Goal: Navigation & Orientation: Find specific page/section

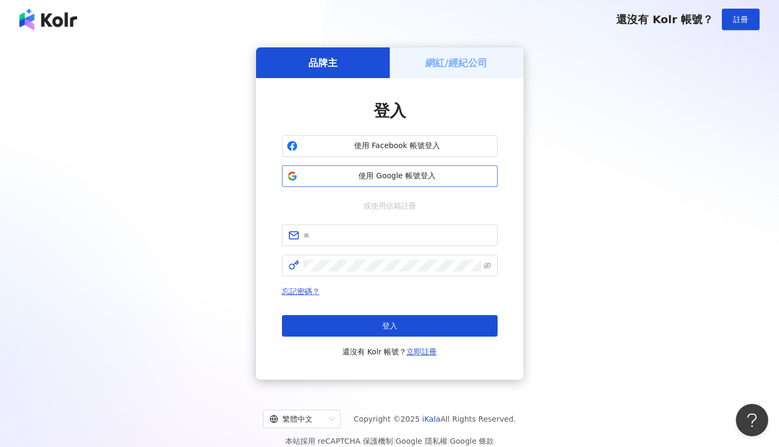
click at [380, 176] on span "使用 Google 帳號登入" at bounding box center [397, 176] width 191 height 11
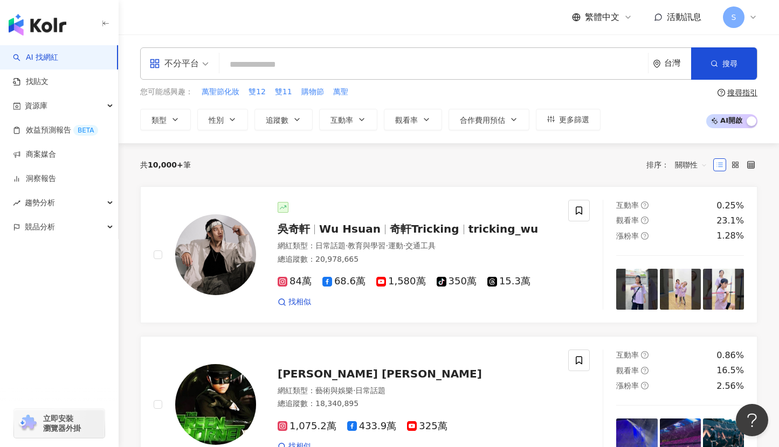
click at [748, 20] on div "S" at bounding box center [740, 17] width 34 height 22
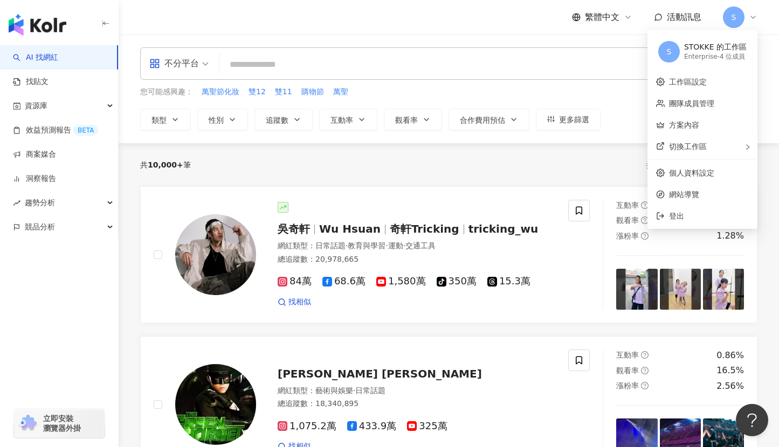
click at [436, 42] on div "不分平台 台灣 搜尋 您可能感興趣： 萬聖節化妝 雙12 雙11 購物節 萬聖 類型 性別 追蹤數 互動率 觀看率 合作費用預估 更多篩選 搜尋指引 AI 開…" at bounding box center [449, 88] width 660 height 109
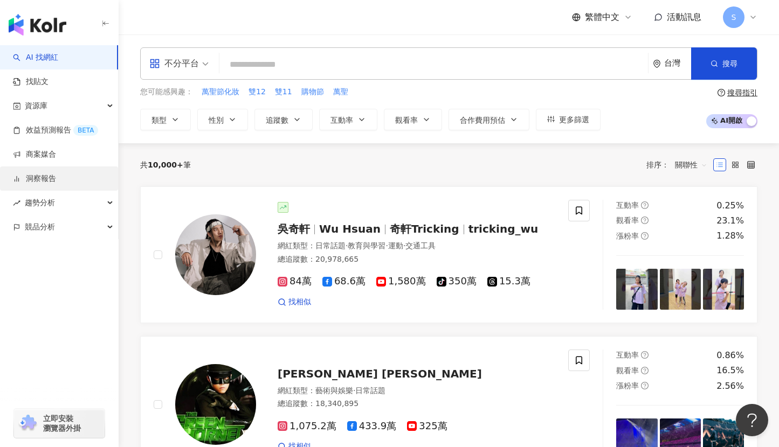
click at [34, 175] on link "洞察報告" at bounding box center [34, 178] width 43 height 11
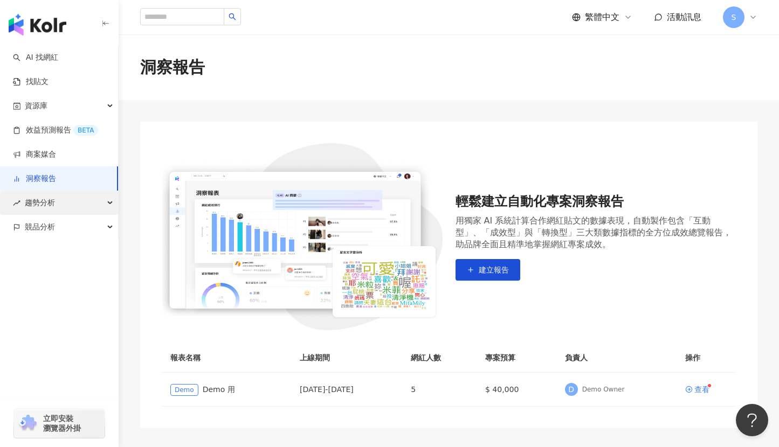
click at [64, 200] on div "趨勢分析" at bounding box center [59, 203] width 118 height 24
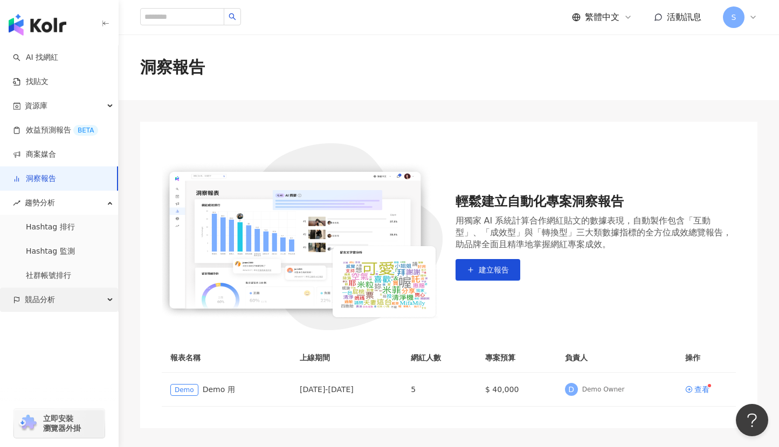
click at [36, 299] on span "競品分析" at bounding box center [40, 300] width 30 height 24
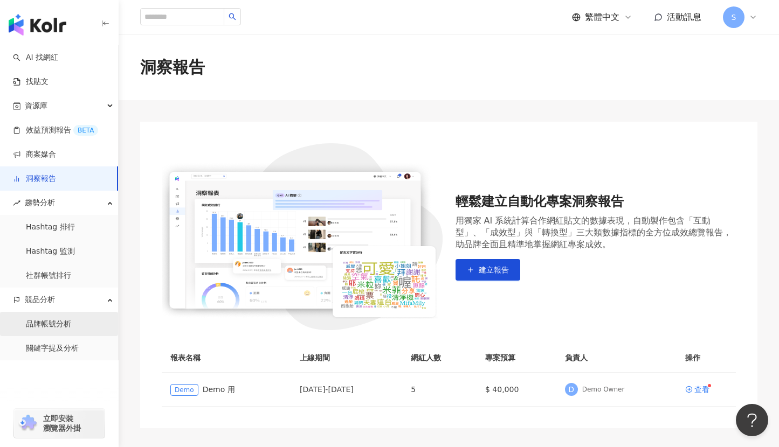
click at [40, 322] on link "品牌帳號分析" at bounding box center [48, 324] width 45 height 11
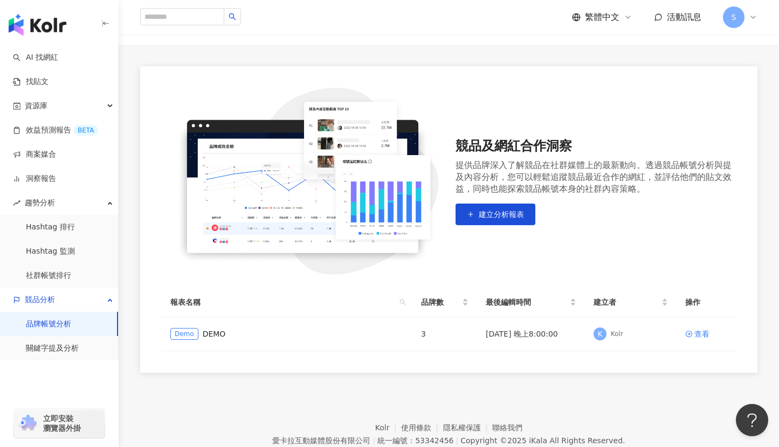
scroll to position [101, 0]
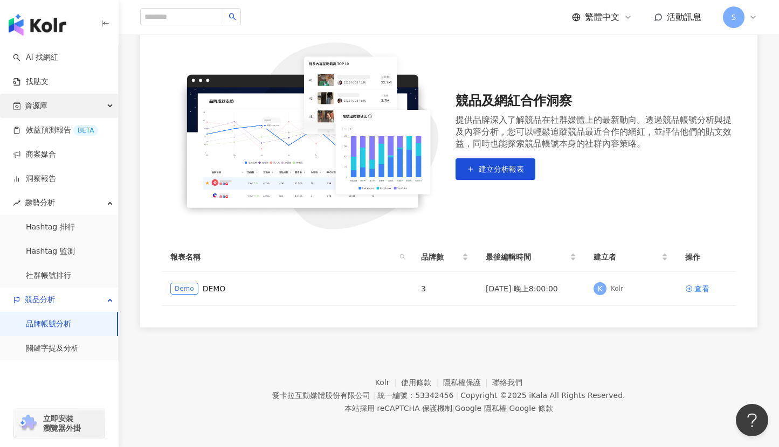
click at [55, 108] on div "資源庫" at bounding box center [59, 106] width 118 height 24
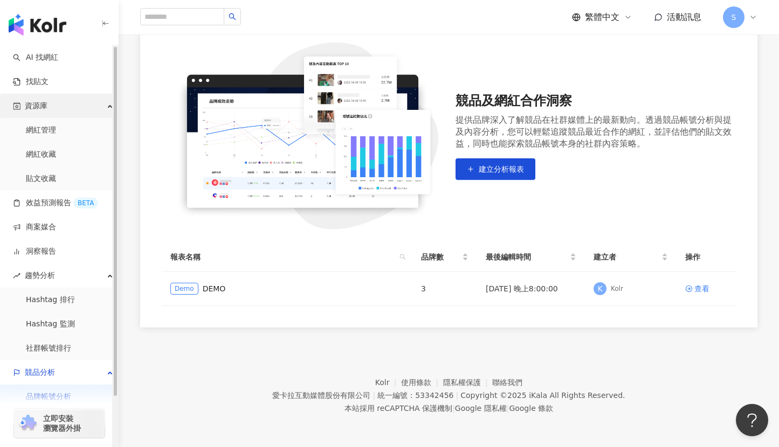
click at [55, 108] on div "資源庫" at bounding box center [59, 106] width 118 height 24
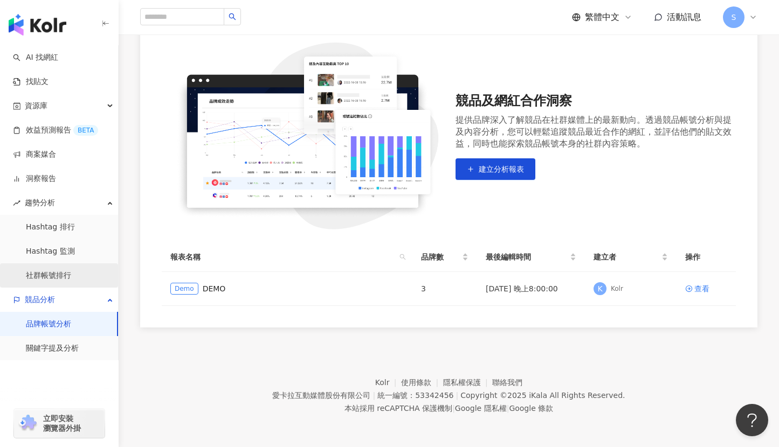
click at [53, 275] on link "社群帳號排行" at bounding box center [48, 275] width 45 height 11
